Goal: Information Seeking & Learning: Learn about a topic

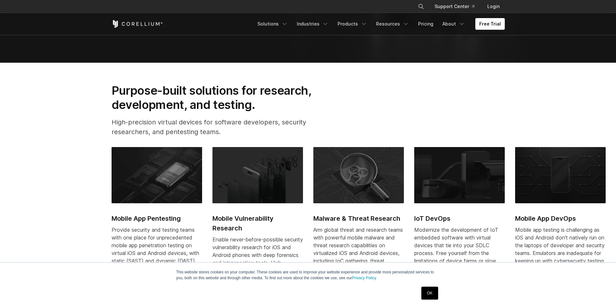
scroll to position [291, 0]
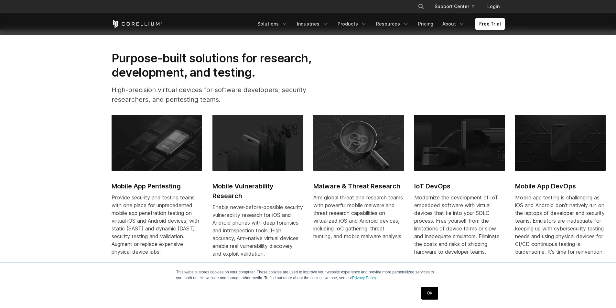
click at [61, 90] on section "Purpose-built solutions for research, development, and testing. High-precision …" at bounding box center [308, 166] width 616 height 272
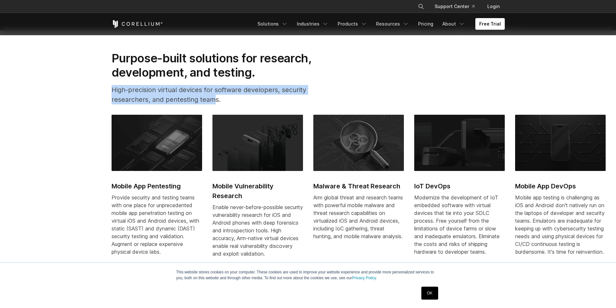
drag, startPoint x: 109, startPoint y: 89, endPoint x: 213, endPoint y: 108, distance: 106.2
click at [213, 108] on div "Purpose-built solutions for research, development, and testing. High-precision …" at bounding box center [221, 80] width 233 height 59
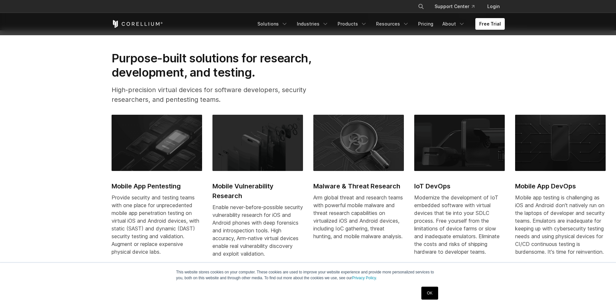
click at [50, 78] on section "Purpose-built solutions for research, development, and testing. High-precision …" at bounding box center [308, 166] width 616 height 272
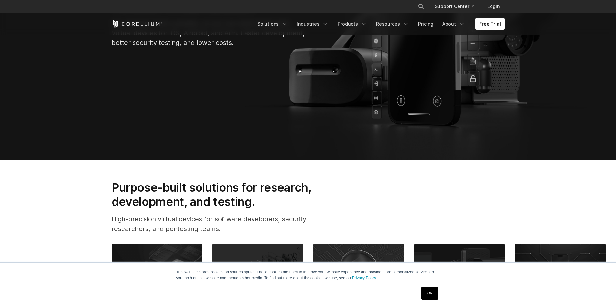
scroll to position [0, 0]
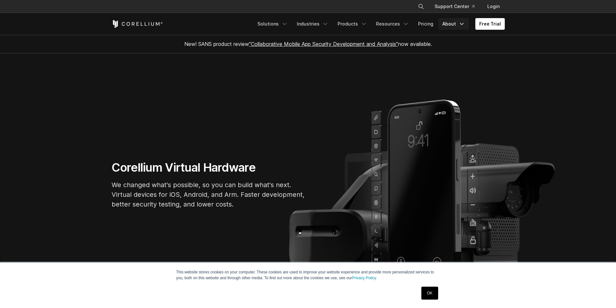
click at [464, 20] on link "About" at bounding box center [453, 24] width 30 height 12
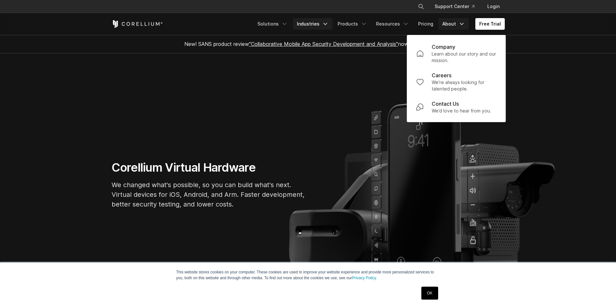
click at [320, 22] on link "Industries" at bounding box center [312, 24] width 39 height 12
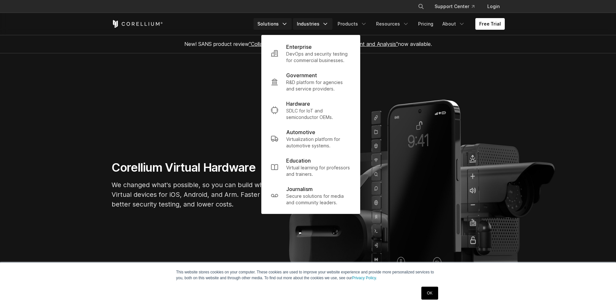
click at [284, 23] on link "Solutions" at bounding box center [272, 24] width 38 height 12
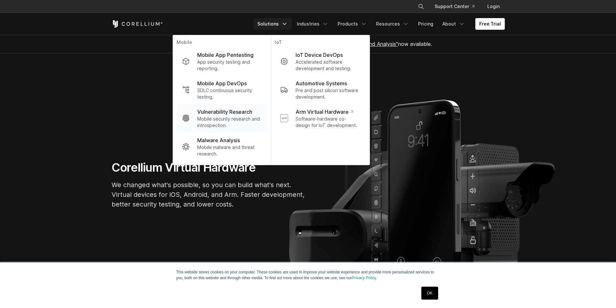
click at [251, 115] on p "Vulnerability Research" at bounding box center [224, 112] width 55 height 8
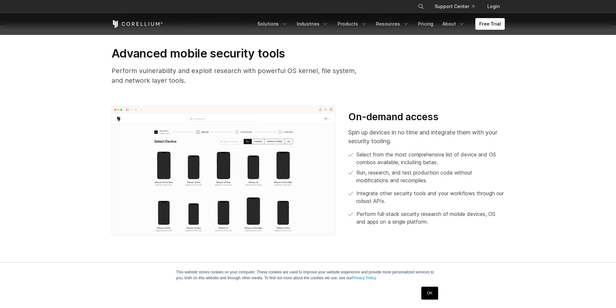
scroll to position [259, 0]
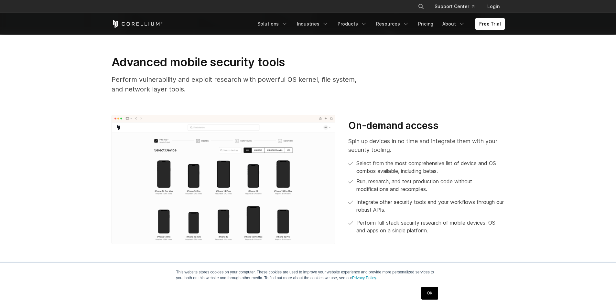
click at [542, 141] on section "Advanced mobile security tools Perform vulnerability and exploit research with …" at bounding box center [308, 147] width 616 height 226
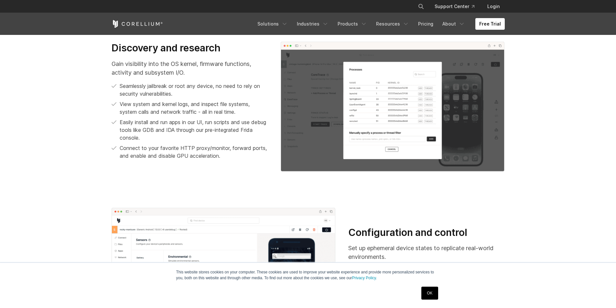
scroll to position [485, 0]
